Goal: Book appointment/travel/reservation

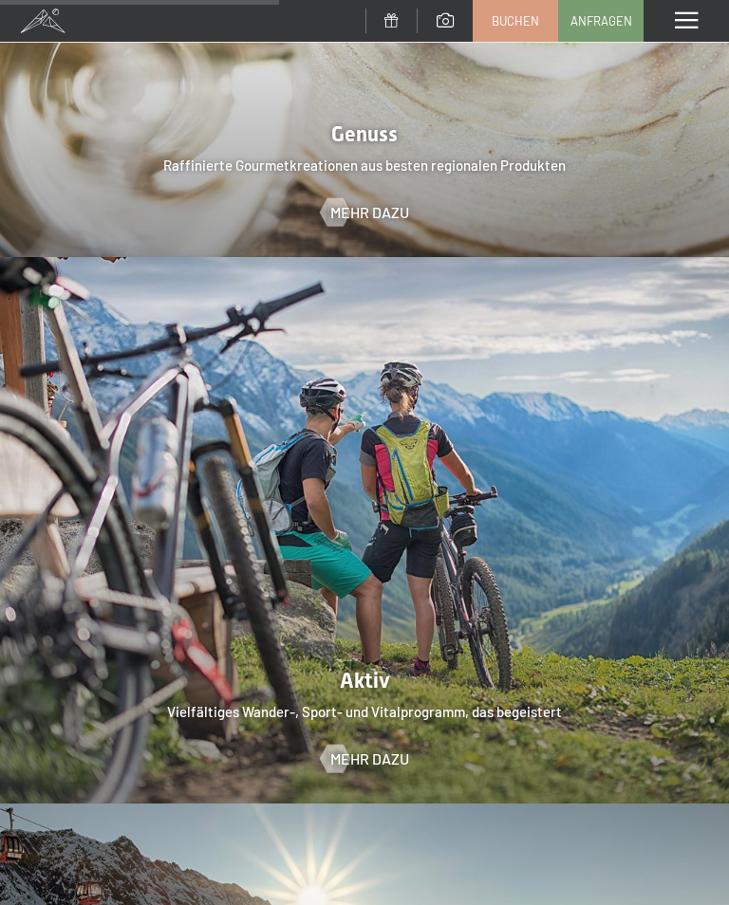
scroll to position [3094, 0]
click at [689, 13] on span at bounding box center [686, 20] width 23 height 17
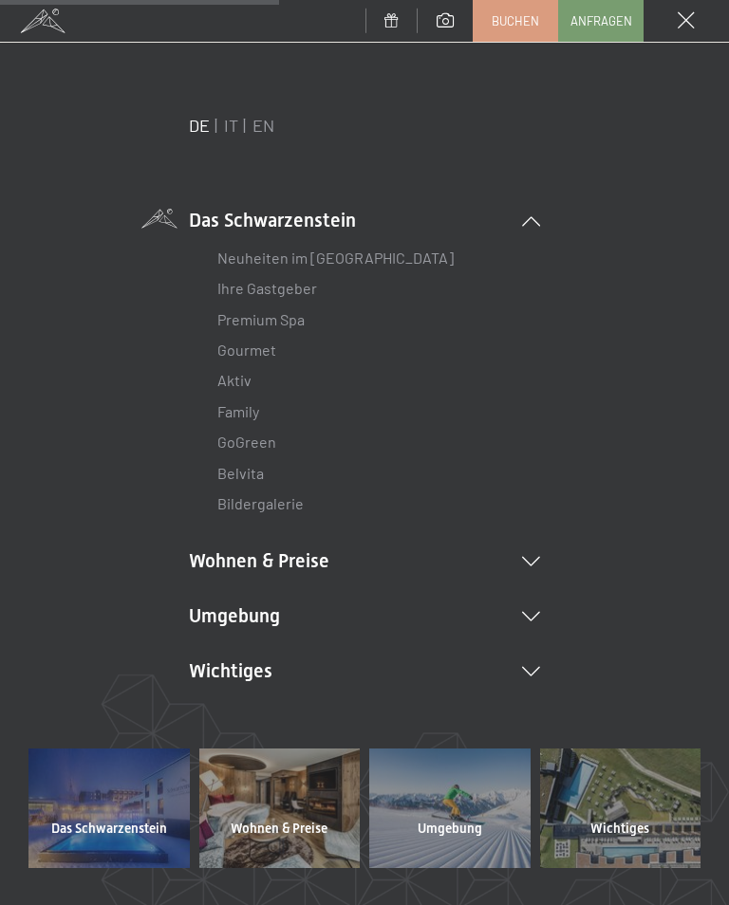
scroll to position [0, 0]
click at [231, 117] on link "IT" at bounding box center [231, 125] width 14 height 21
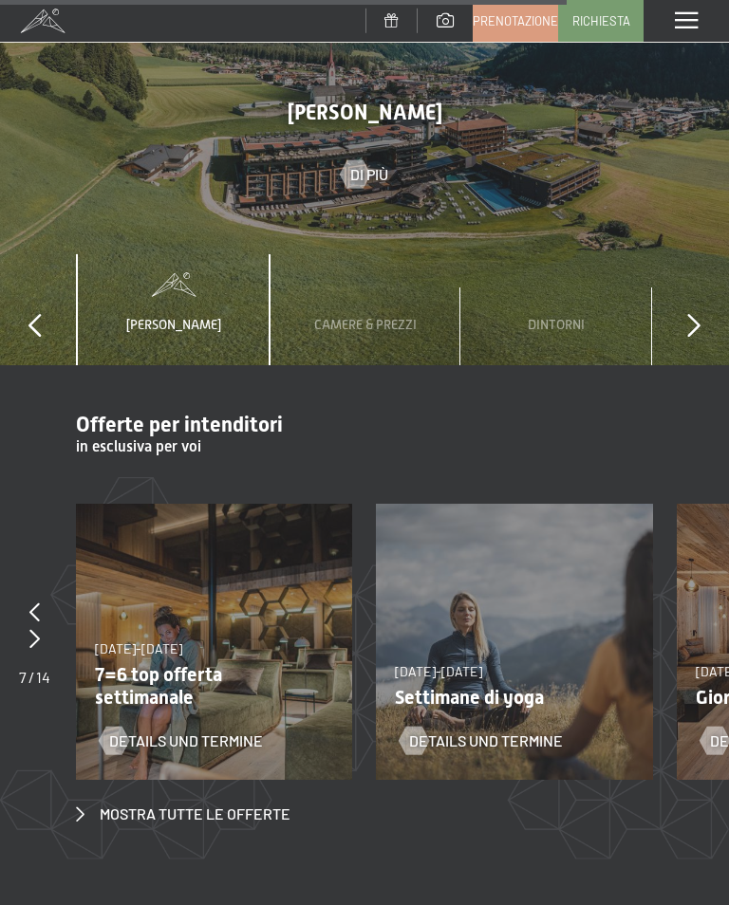
scroll to position [5318, 0]
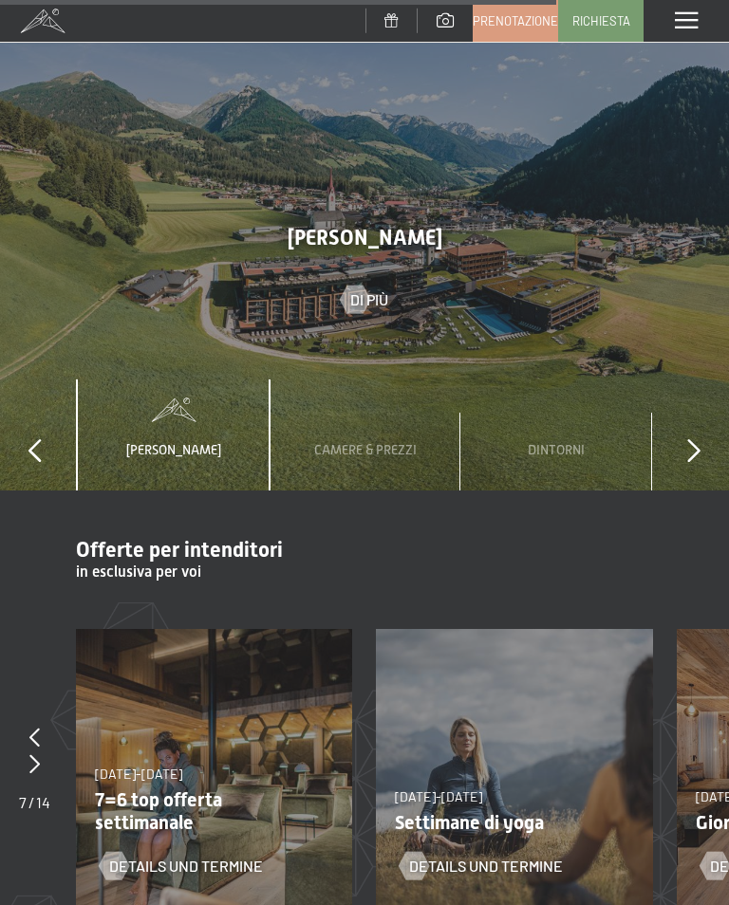
click at [679, 18] on span at bounding box center [686, 20] width 23 height 17
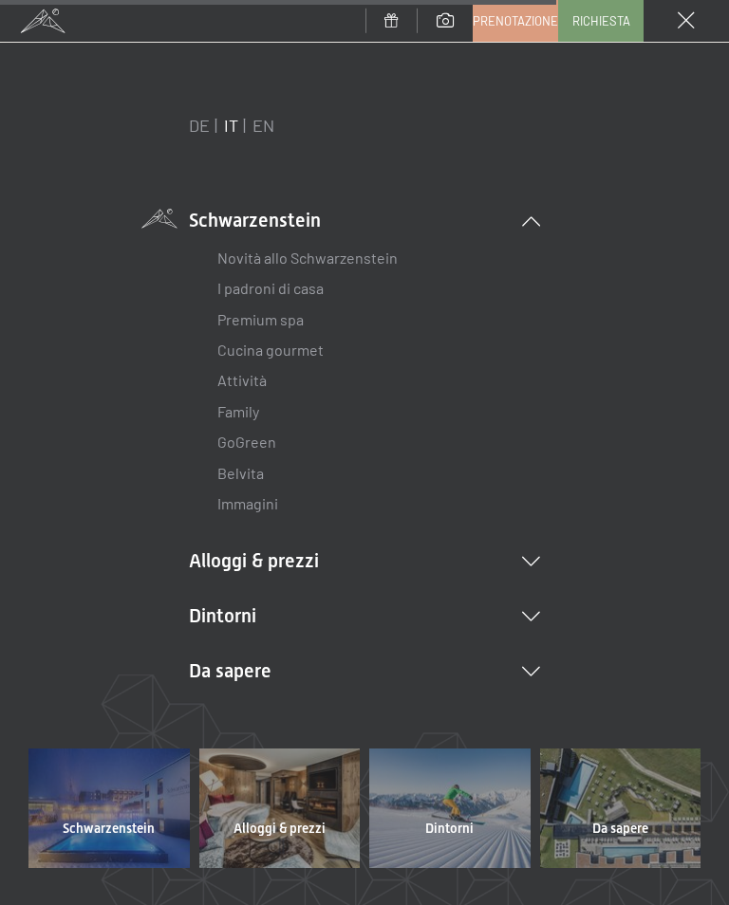
click at [539, 561] on icon at bounding box center [531, 561] width 18 height 9
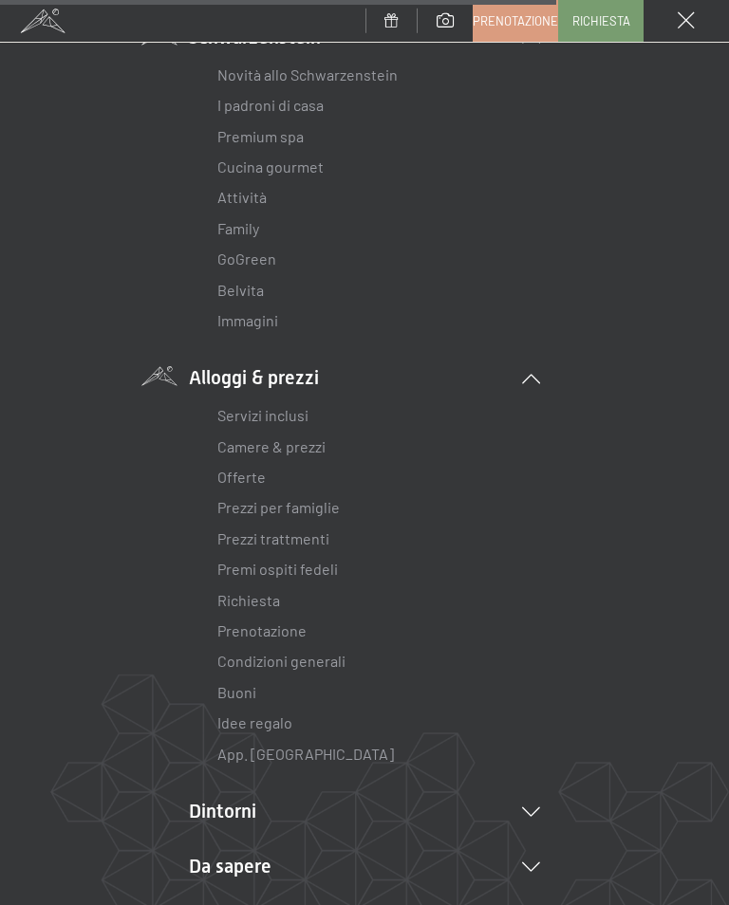
scroll to position [184, 0]
click at [303, 449] on link "Camere & prezzi" at bounding box center [271, 446] width 108 height 18
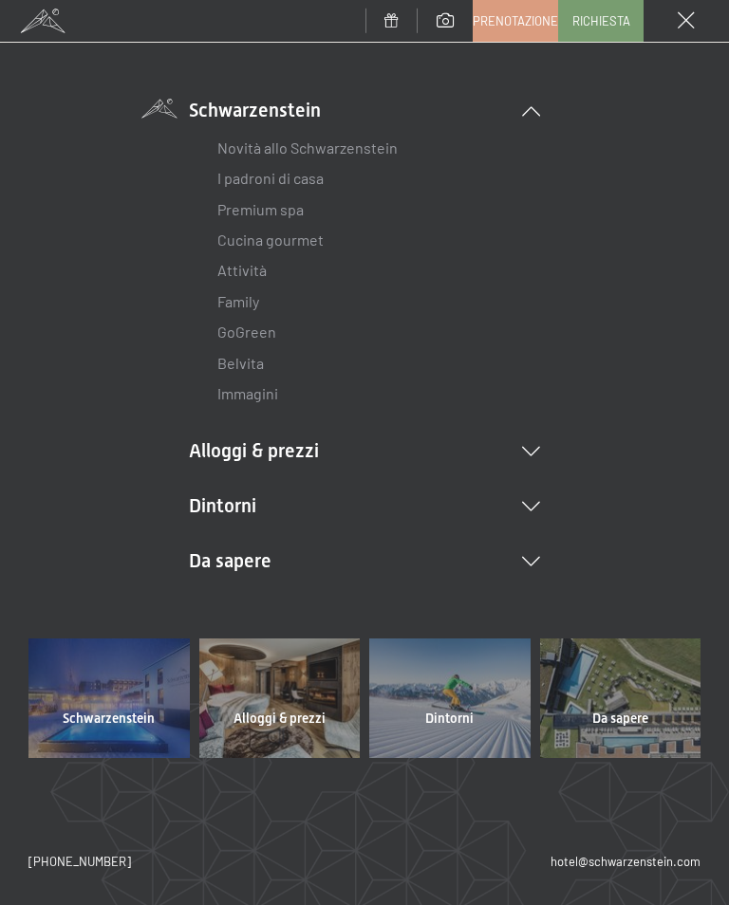
scroll to position [0, 0]
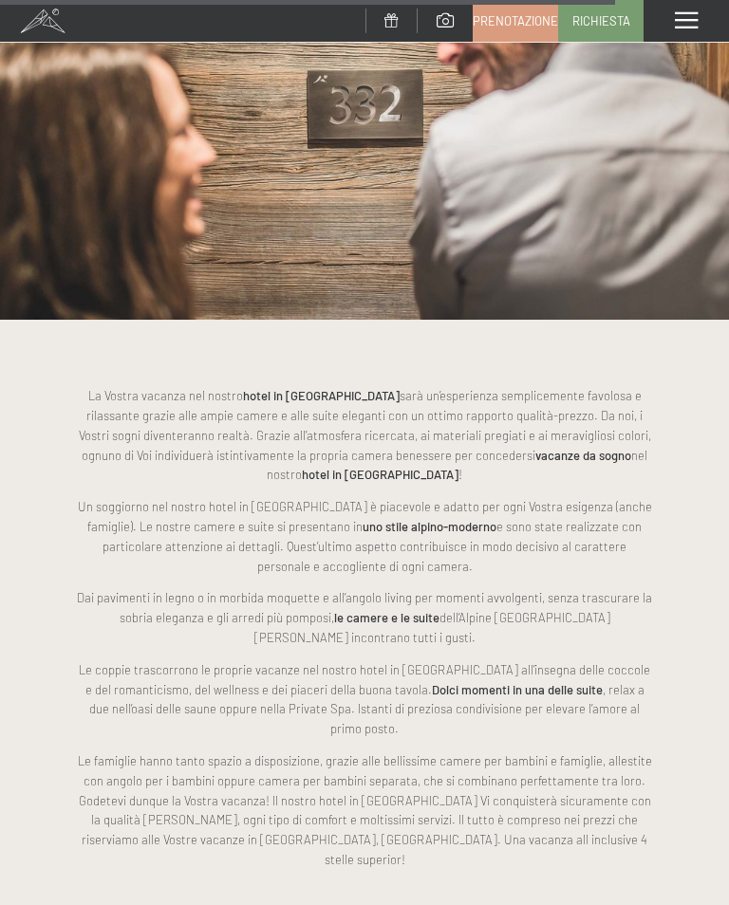
scroll to position [6109, 0]
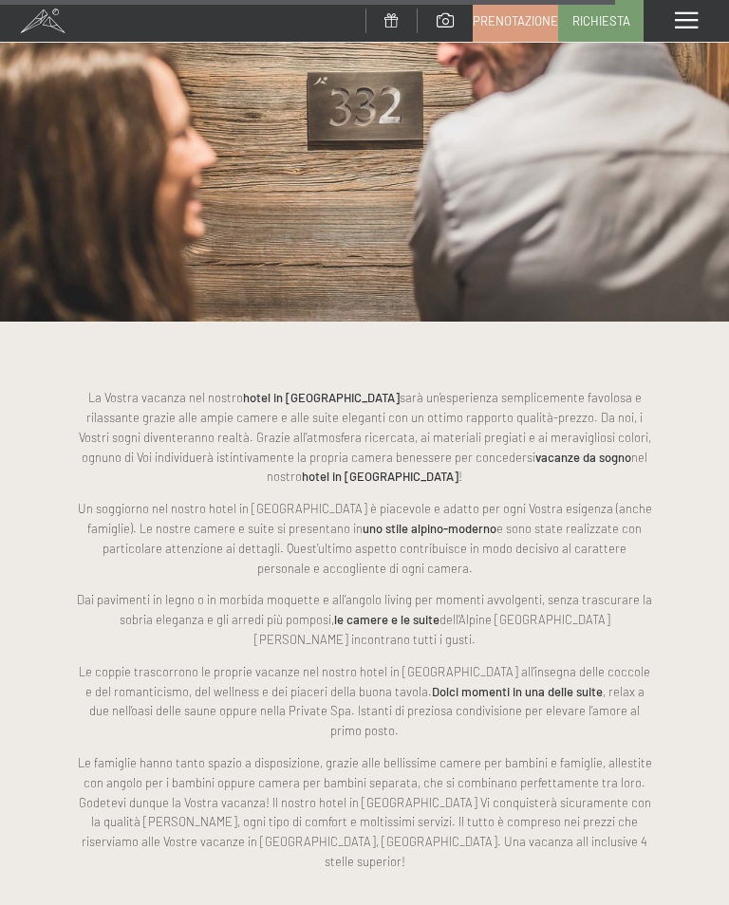
click at [684, 12] on span at bounding box center [686, 20] width 23 height 17
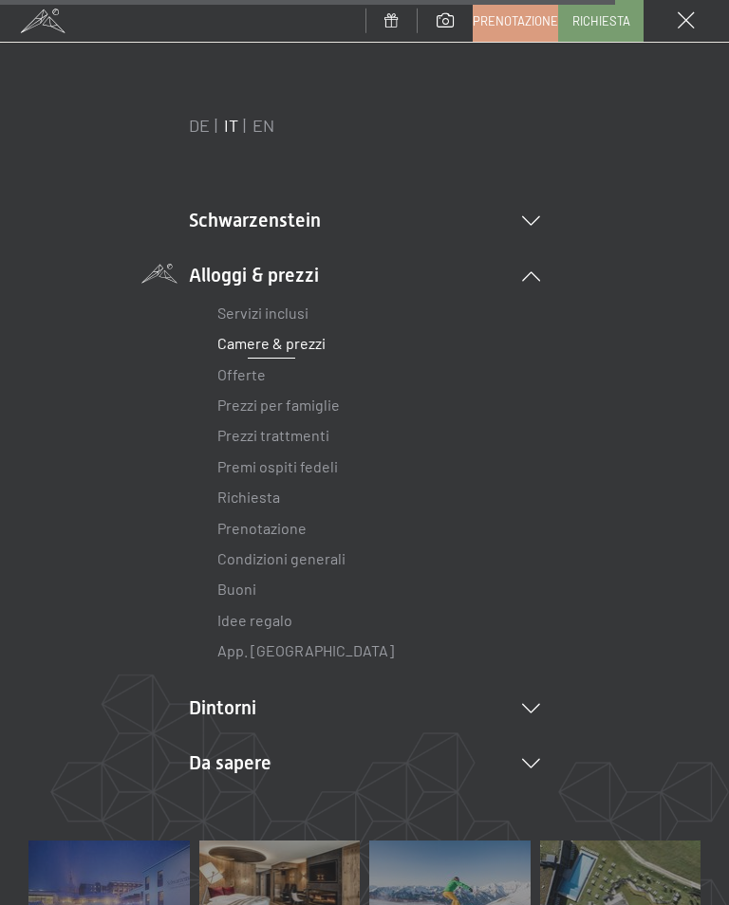
click at [321, 563] on link "Condizioni generali" at bounding box center [281, 558] width 128 height 18
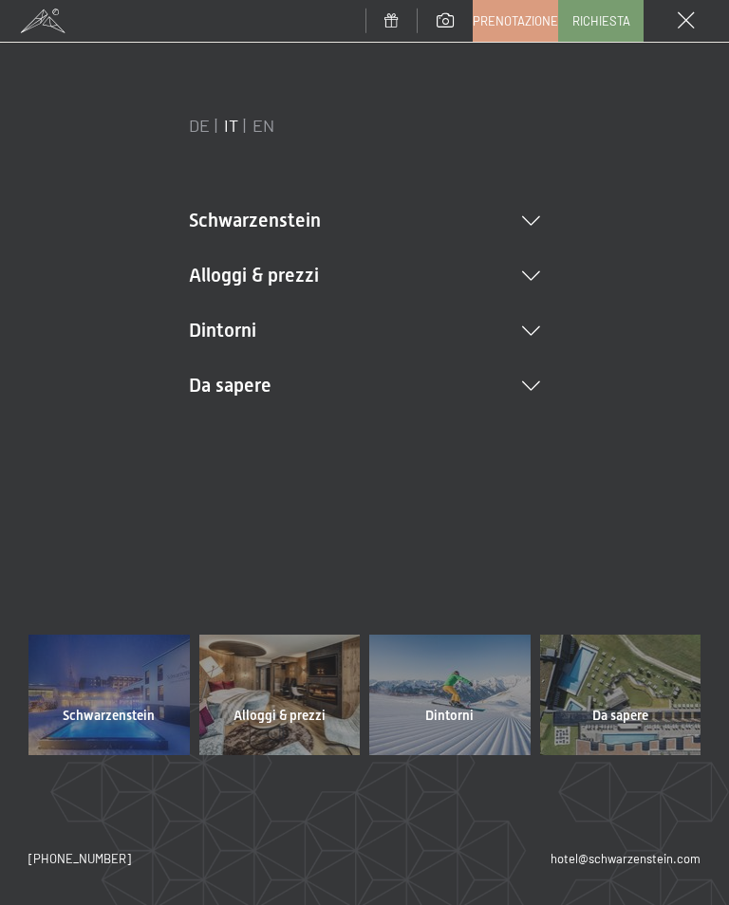
scroll to position [0, 0]
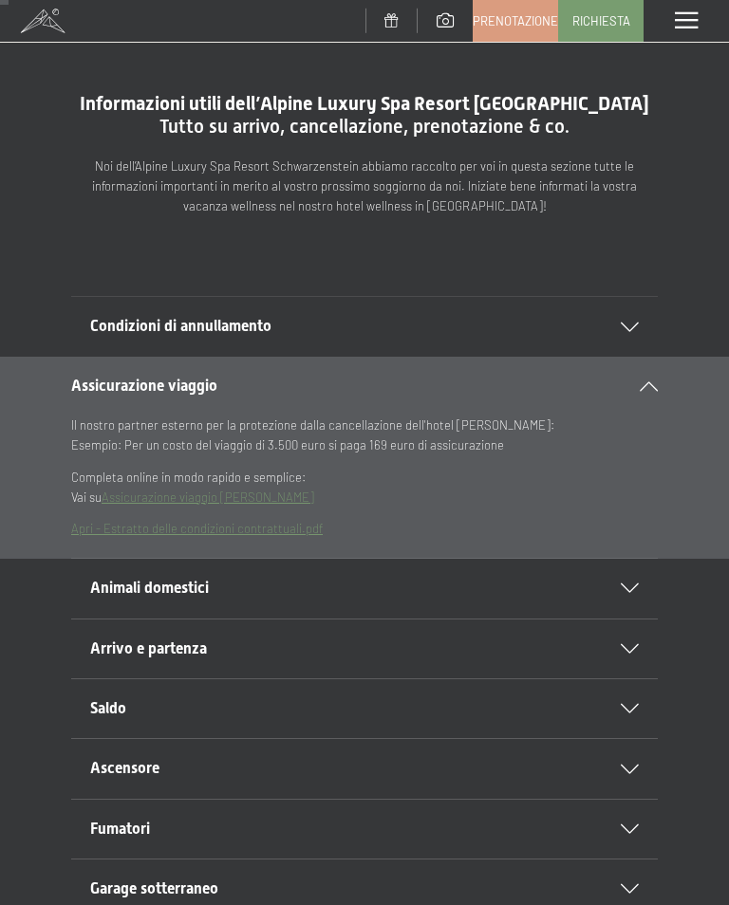
click at [635, 584] on icon at bounding box center [630, 588] width 18 height 9
